Goal: Navigation & Orientation: Find specific page/section

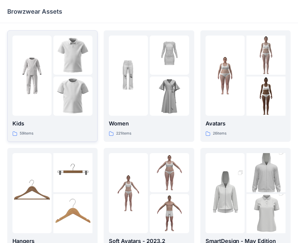
click at [74, 97] on img at bounding box center [72, 95] width 39 height 39
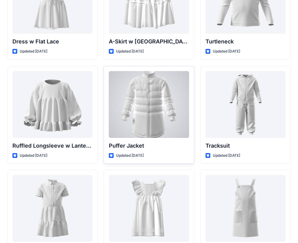
scroll to position [1422, 0]
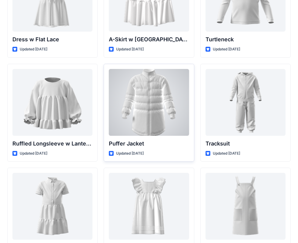
click at [168, 110] on div at bounding box center [149, 102] width 80 height 67
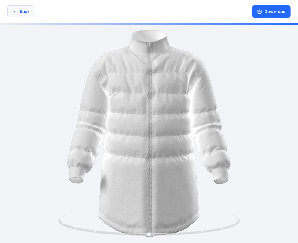
click at [21, 14] on button "Back" at bounding box center [21, 11] width 28 height 12
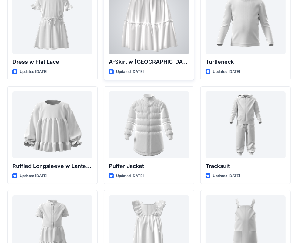
scroll to position [1352, 0]
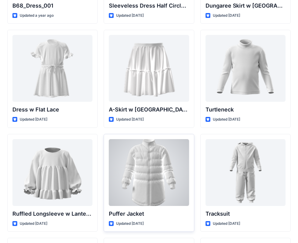
click at [157, 167] on div at bounding box center [149, 172] width 80 height 67
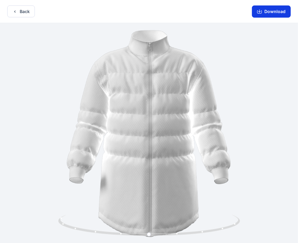
click at [262, 14] on icon "button" at bounding box center [259, 11] width 5 height 5
